Goal: Information Seeking & Learning: Check status

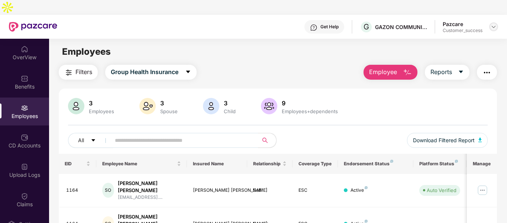
click at [493, 24] on img at bounding box center [493, 27] width 6 height 6
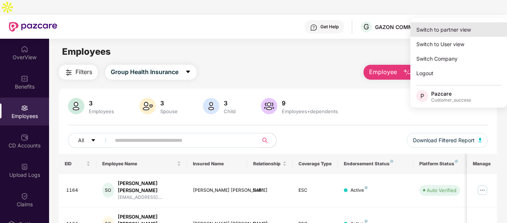
click at [451, 27] on div "Switch to partner view" at bounding box center [458, 29] width 97 height 14
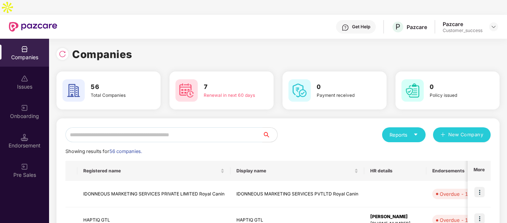
click at [153, 127] on input "text" at bounding box center [163, 134] width 197 height 15
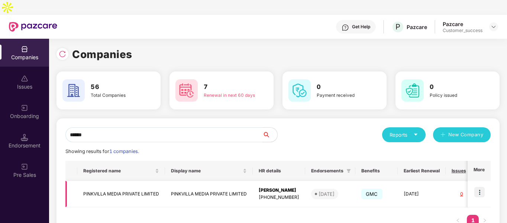
type input "******"
click at [481, 187] on img at bounding box center [479, 192] width 10 height 10
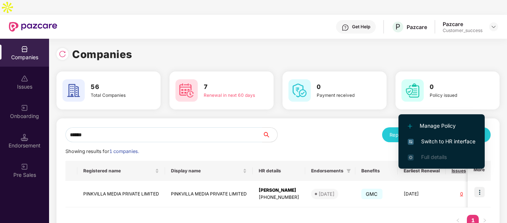
click at [431, 136] on li "Switch to HR interface" at bounding box center [441, 141] width 86 height 16
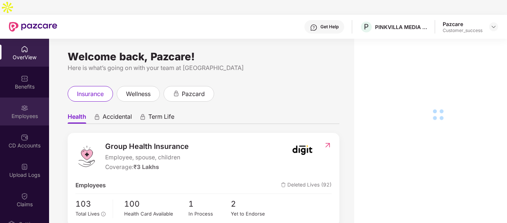
click at [34, 112] on div "Employees" at bounding box center [24, 115] width 49 height 7
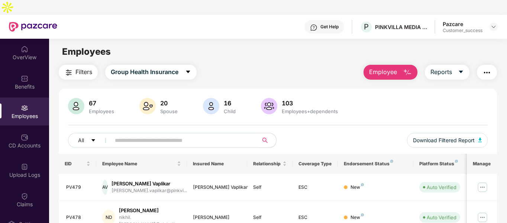
click at [162, 134] on input "text" at bounding box center [181, 139] width 133 height 11
paste input "*****"
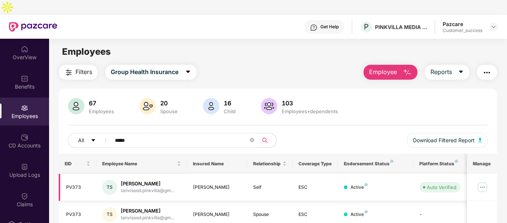
scroll to position [44, 0]
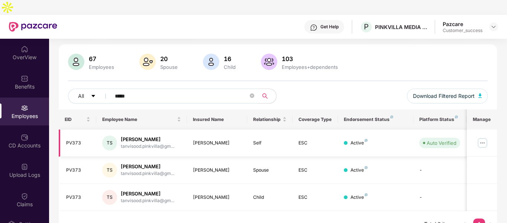
type input "*****"
click at [480, 137] on img at bounding box center [482, 143] width 12 height 12
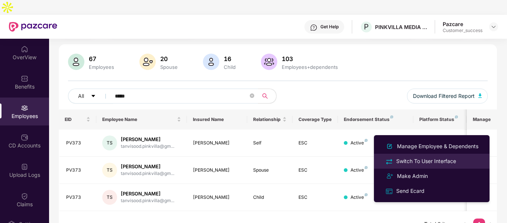
click at [398, 159] on div "Switch To User Interface" at bounding box center [426, 161] width 63 height 8
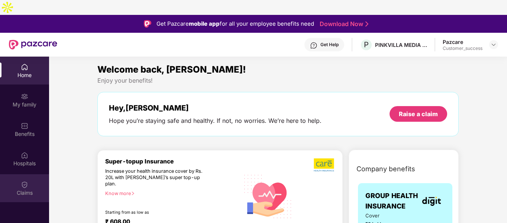
click at [27, 174] on div "Claims" at bounding box center [24, 188] width 49 height 28
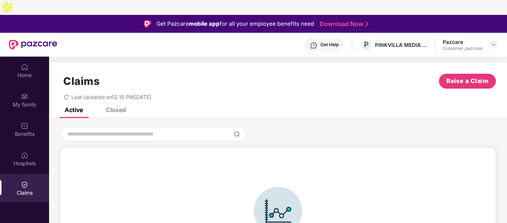
click at [117, 106] on div "Closed" at bounding box center [116, 109] width 20 height 7
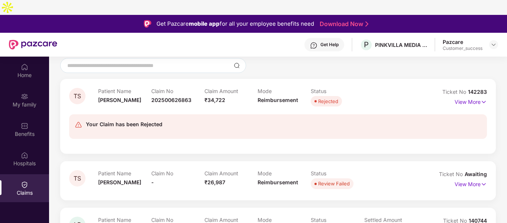
scroll to position [136, 0]
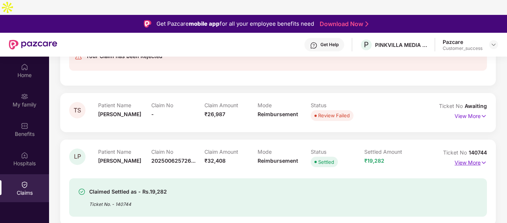
click at [481, 158] on img at bounding box center [483, 162] width 6 height 8
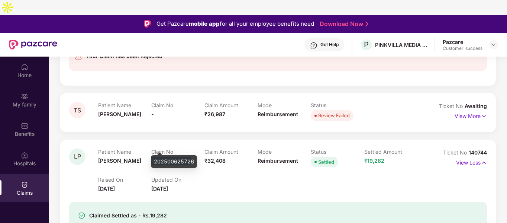
drag, startPoint x: 152, startPoint y: 145, endPoint x: 190, endPoint y: 147, distance: 38.7
click at [190, 157] on span "202500625726..." at bounding box center [173, 160] width 44 height 6
click at [178, 162] on div "202500625726" at bounding box center [174, 161] width 46 height 13
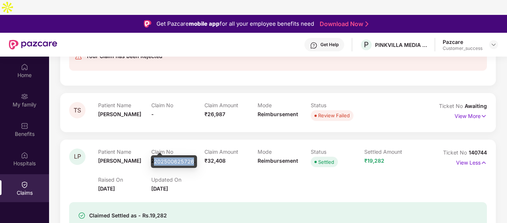
copy div "202500625726"
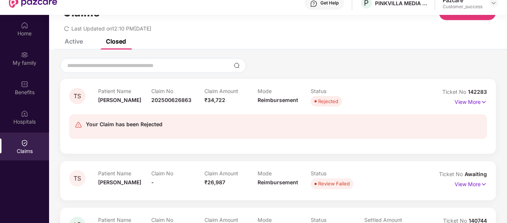
scroll to position [36, 0]
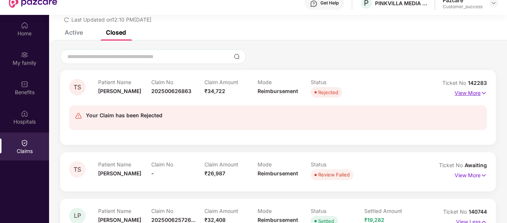
click at [484, 89] on img at bounding box center [483, 93] width 6 height 8
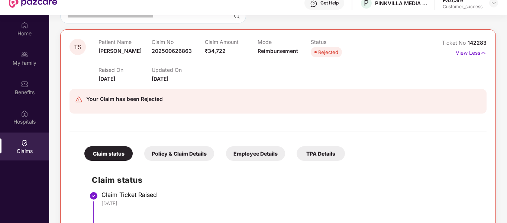
scroll to position [0, 0]
